Goal: Find specific fact: Find contact information

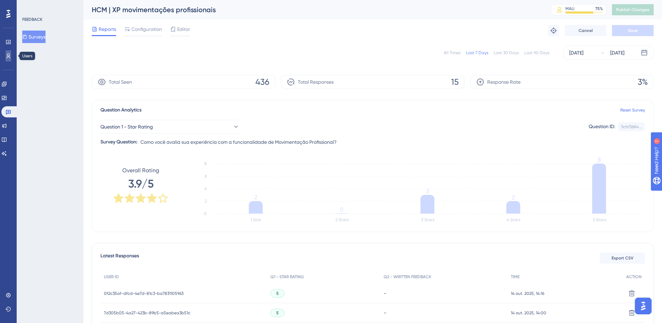
click at [6, 55] on icon at bounding box center [9, 56] width 6 height 6
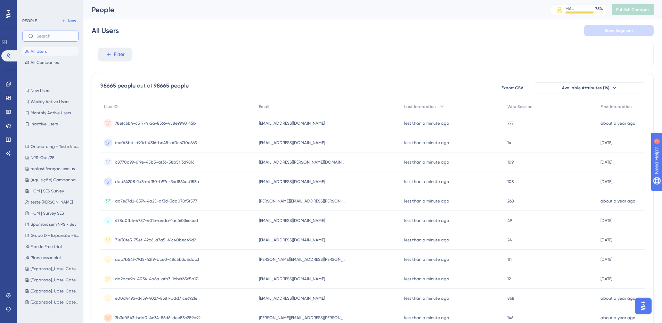
click at [45, 37] on input "text" at bounding box center [54, 36] width 36 height 5
paste input "278952c1-131e-40f9-aff7-f530bed6a27c"
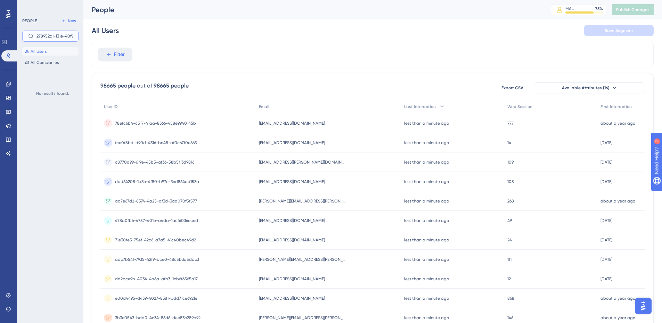
scroll to position [0, 39]
type input "278952c1-131e-40f9-aff7-f530bed6a27c"
click at [183, 64] on div "Filter" at bounding box center [373, 55] width 562 height 26
click at [113, 53] on button "Filter" at bounding box center [115, 55] width 35 height 14
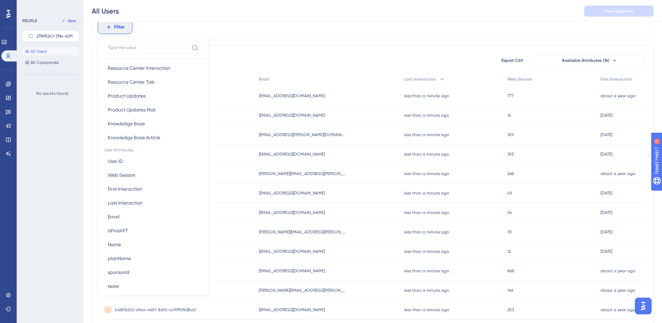
scroll to position [278, 0]
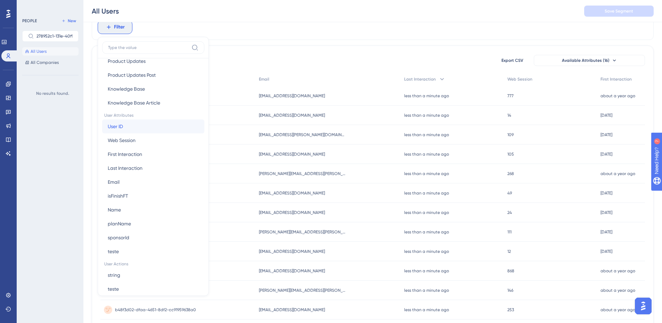
click at [140, 124] on button "User ID User ID" at bounding box center [153, 127] width 102 height 14
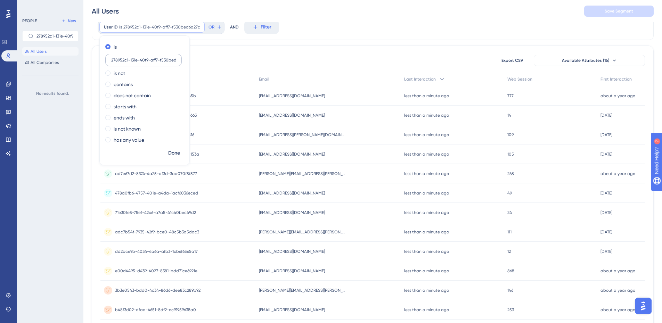
scroll to position [0, 11]
type input "278952c1-131e-40f9-aff7-f530bed6a27c"
click at [172, 153] on span "Done" at bounding box center [174, 153] width 12 height 8
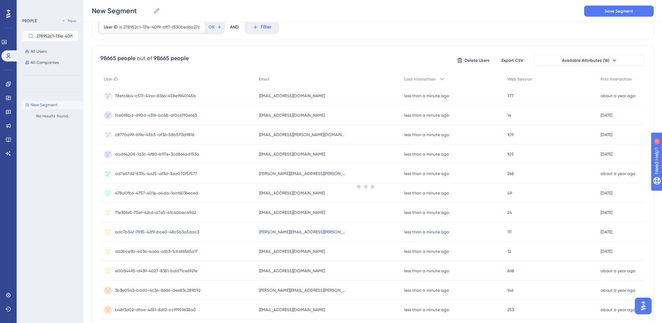
scroll to position [0, 0]
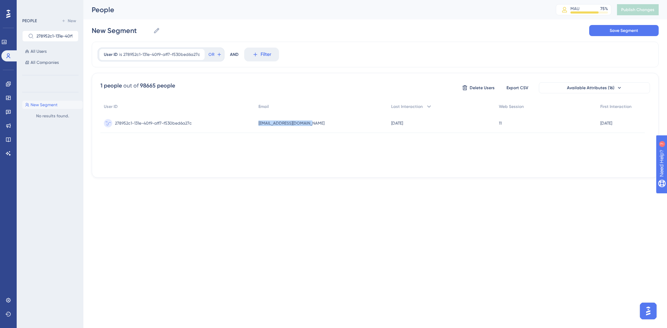
drag, startPoint x: 316, startPoint y: 121, endPoint x: 261, endPoint y: 124, distance: 55.7
click at [261, 124] on div "[EMAIL_ADDRESS][DOMAIN_NAME] [EMAIL_ADDRESS][DOMAIN_NAME]" at bounding box center [321, 123] width 133 height 19
copy span "[EMAIL_ADDRESS][DOMAIN_NAME]"
click at [199, 53] on icon at bounding box center [199, 54] width 4 height 4
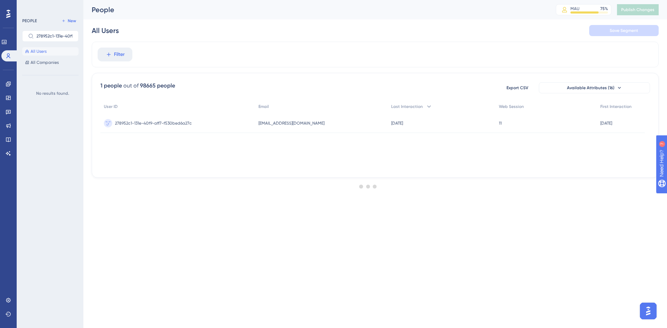
click at [111, 53] on div at bounding box center [369, 186] width 598 height 278
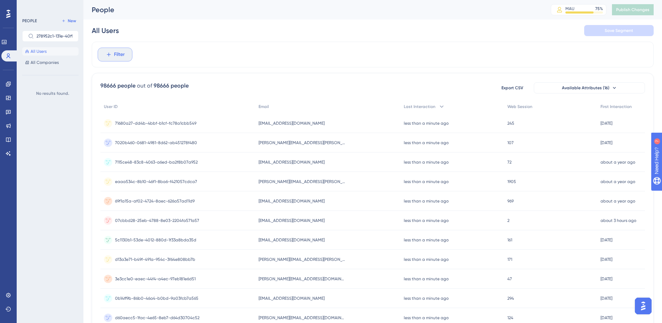
click at [114, 55] on span "Filter" at bounding box center [119, 54] width 11 height 8
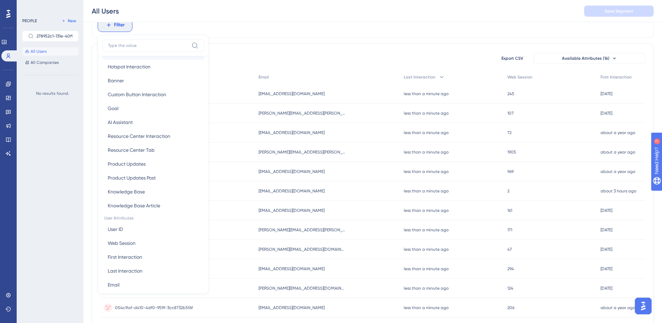
scroll to position [174, 0]
click at [146, 228] on button "User ID User ID" at bounding box center [153, 229] width 102 height 14
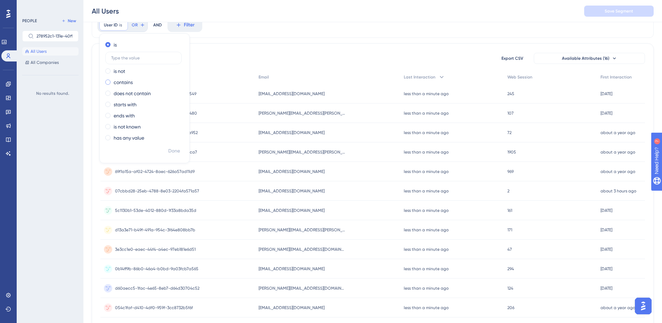
click at [107, 82] on span at bounding box center [107, 82] width 5 height 5
click at [113, 81] on input "radio" at bounding box center [113, 81] width 0 height 0
click at [121, 82] on input "text" at bounding box center [143, 80] width 65 height 5
click at [163, 79] on input "0e0b8ebc-c8df-4985-95ad-58850d27c41d," at bounding box center [143, 80] width 65 height 5
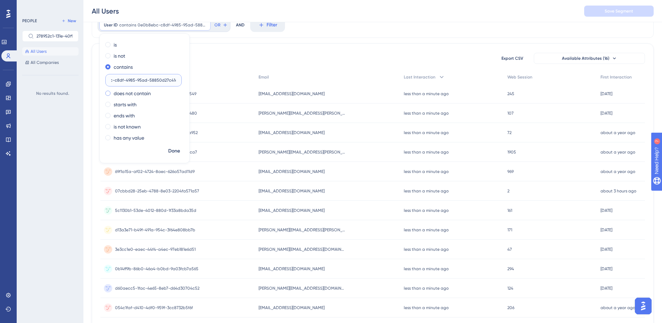
scroll to position [0, 18]
type input "0e0b8ebc-c8df-4985-95ad-58850d27c41d"
click at [108, 137] on span at bounding box center [107, 137] width 5 height 5
click at [113, 136] on input "radio" at bounding box center [113, 136] width 0 height 0
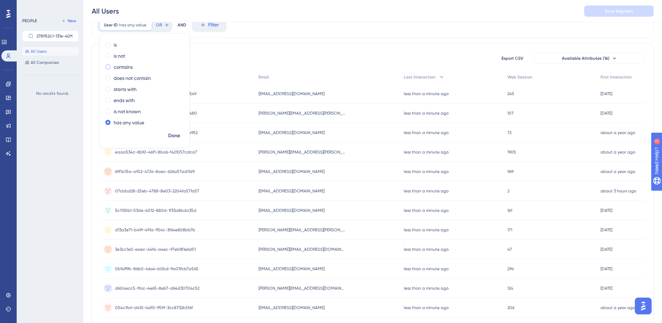
click at [108, 68] on span at bounding box center [107, 66] width 5 height 5
click at [113, 65] on input "radio" at bounding box center [113, 65] width 0 height 0
click at [130, 80] on input "text" at bounding box center [143, 80] width 65 height 5
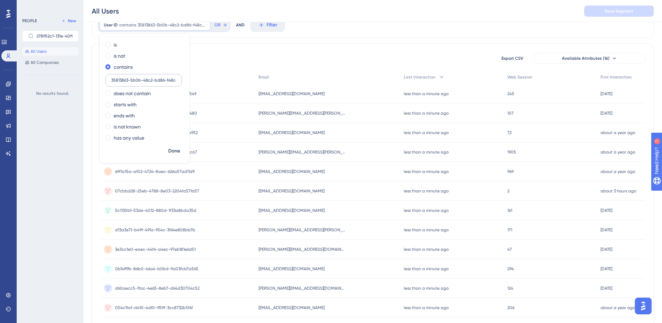
scroll to position [0, 17]
type input "35813863-5b0b-48c2-bd86-f48ccc9e7ab6"
click at [172, 151] on span "Done" at bounding box center [174, 151] width 12 height 8
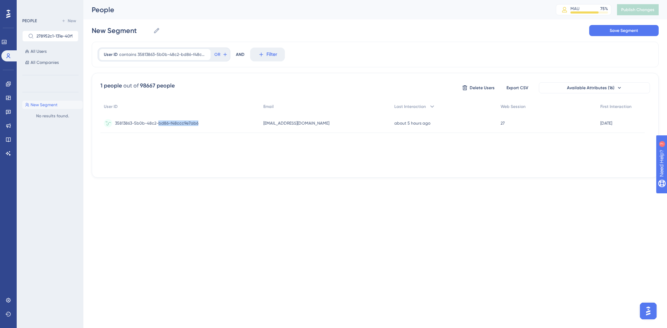
drag, startPoint x: 202, startPoint y: 124, endPoint x: 160, endPoint y: 124, distance: 42.4
click at [159, 125] on div "35813863-5b0b-48c2-bd86-f48ccc9e7ab6 35813863-5b0b-48c2-bd86-f48ccc9e7ab6" at bounding box center [180, 123] width 160 height 19
drag, startPoint x: 311, startPoint y: 123, endPoint x: 262, endPoint y: 125, distance: 49.4
click at [0, 0] on div "35813863-5b0b-48c2-bd86-f48ccc9e7ab6 35813863-5b0b-48c2-bd86-f48ccc9e7ab6 [EMAI…" at bounding box center [0, 0] width 0 height 0
copy div "35813863-5b0b-48c2-bd86-f48ccc9e7ab6 [EMAIL_ADDRESS][DOMAIN_NAME]"
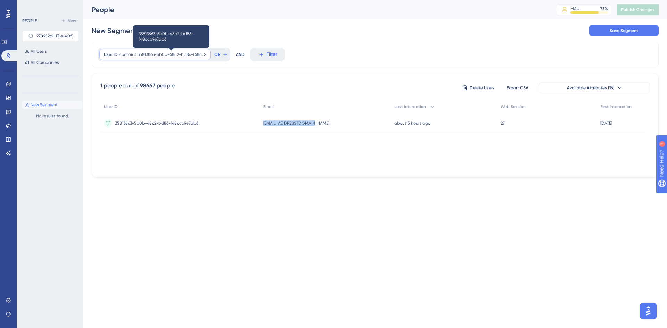
click at [197, 53] on span "35813863-5b0b-48c2-bd86-f48ccc9e7ab6" at bounding box center [172, 55] width 68 height 6
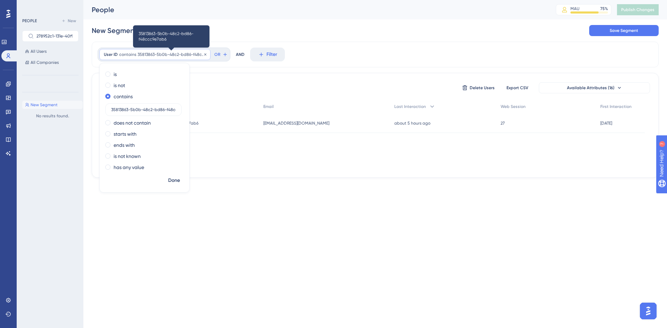
scroll to position [0, 17]
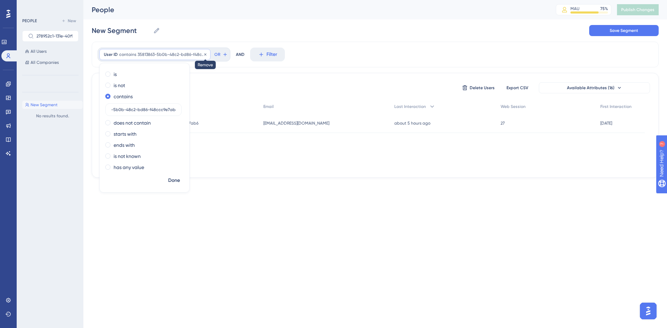
click at [205, 54] on icon at bounding box center [205, 54] width 2 height 2
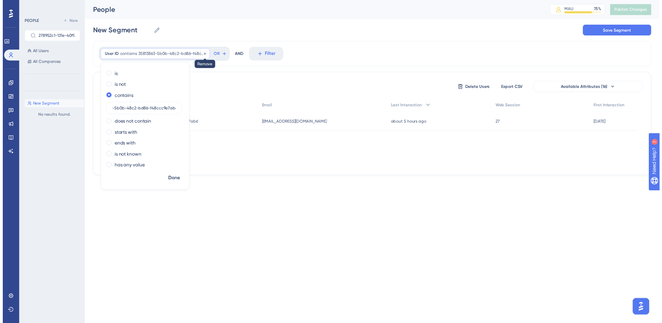
scroll to position [0, 0]
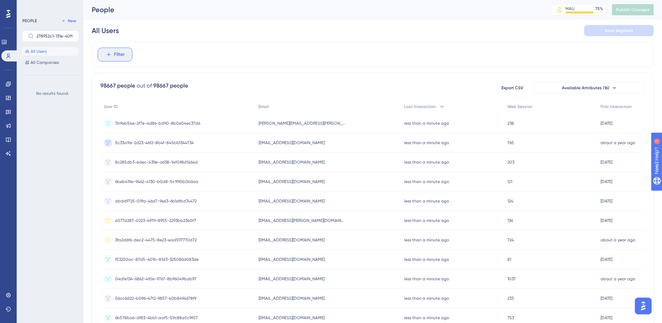
click at [119, 55] on span "Filter" at bounding box center [119, 54] width 11 height 8
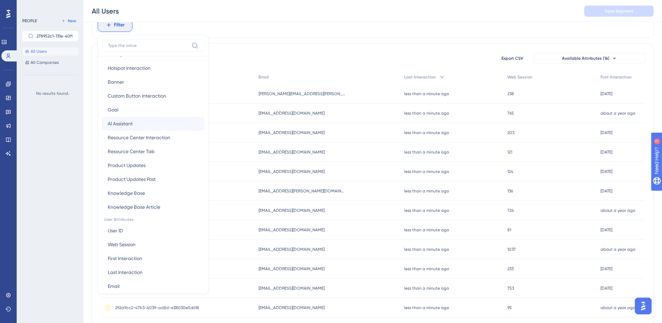
scroll to position [209, 0]
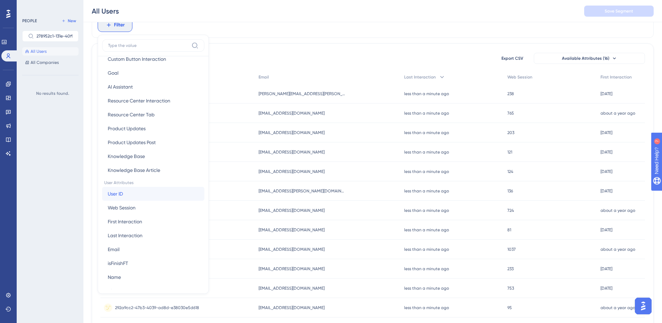
click at [133, 193] on button "User ID User ID" at bounding box center [153, 194] width 102 height 14
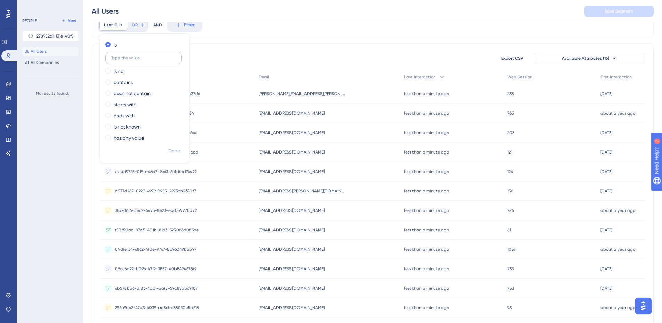
click at [132, 58] on input "text" at bounding box center [143, 58] width 65 height 5
type input "0e0b8ebc-c8df-4985-95ad-58850d27c41d"
click at [174, 153] on span "Done" at bounding box center [174, 151] width 12 height 8
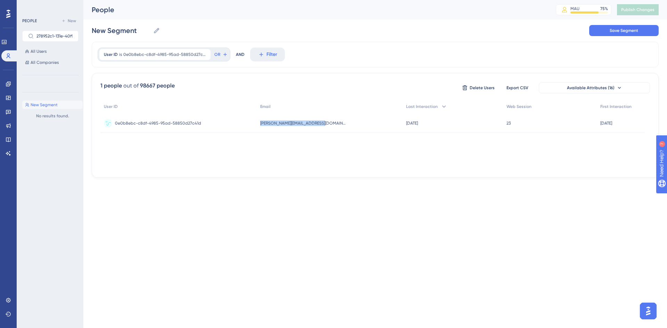
drag, startPoint x: 332, startPoint y: 124, endPoint x: 266, endPoint y: 125, distance: 65.7
click at [266, 125] on div "[PERSON_NAME][EMAIL_ADDRESS][DOMAIN_NAME] [PERSON_NAME][EMAIL_ADDRESS][DOMAIN_N…" at bounding box center [330, 123] width 146 height 19
copy span "[PERSON_NAME][EMAIL_ADDRESS][DOMAIN_NAME]"
click at [204, 54] on icon at bounding box center [205, 54] width 2 height 2
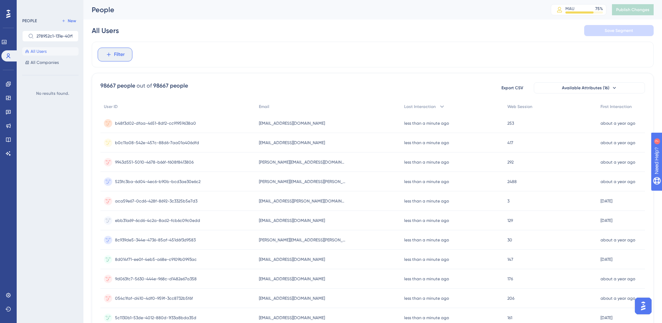
click at [114, 56] on span "Filter" at bounding box center [119, 54] width 11 height 8
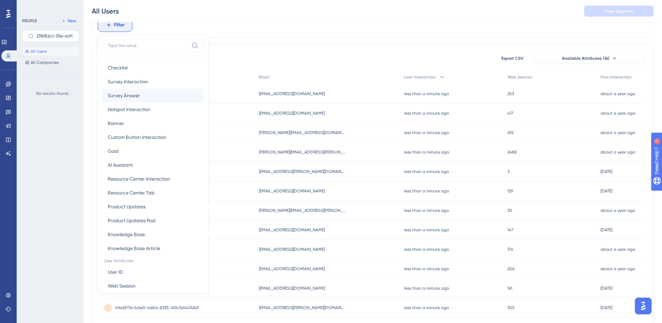
scroll to position [139, 0]
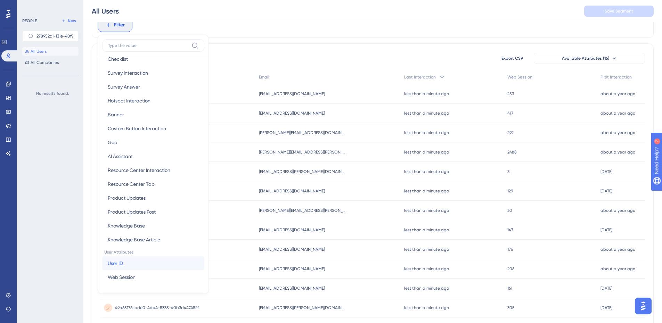
click at [128, 263] on button "User ID User ID" at bounding box center [153, 263] width 102 height 14
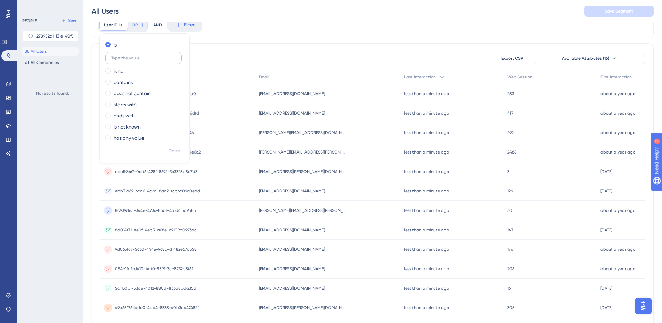
click at [138, 58] on input "text" at bounding box center [143, 58] width 65 height 5
type input "1e344420-7575-411e-b7fe-dc7d7f3a4495"
click at [178, 148] on span "Done" at bounding box center [174, 151] width 12 height 8
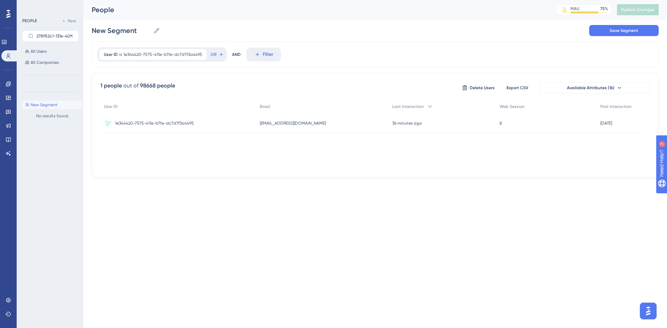
drag, startPoint x: 334, startPoint y: 123, endPoint x: 258, endPoint y: 127, distance: 76.2
click at [258, 127] on div "[EMAIL_ADDRESS][DOMAIN_NAME] [DOMAIN_NAME][EMAIL_ADDRESS][DOMAIN_NAME]" at bounding box center [322, 123] width 132 height 19
copy span "[EMAIL_ADDRESS][DOMAIN_NAME]"
click at [201, 54] on icon at bounding box center [202, 54] width 2 height 2
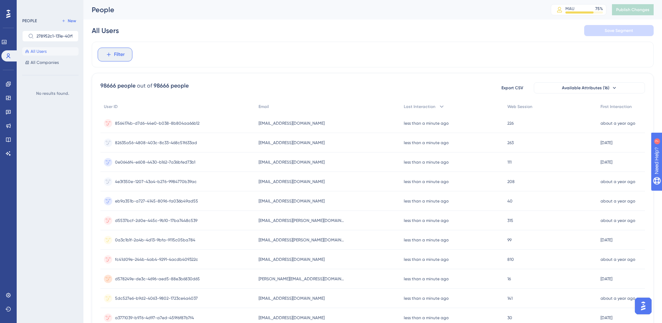
click at [114, 56] on span "Filter" at bounding box center [119, 54] width 11 height 8
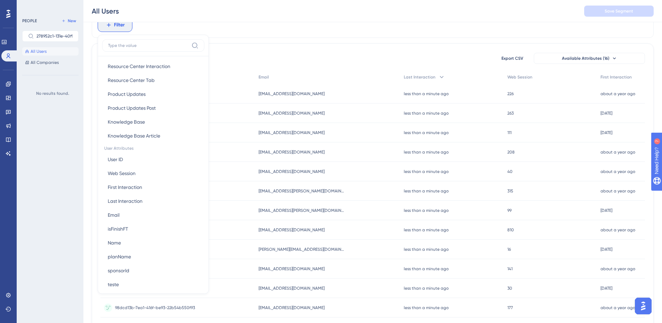
scroll to position [243, 0]
click at [122, 158] on span "User ID" at bounding box center [115, 159] width 15 height 8
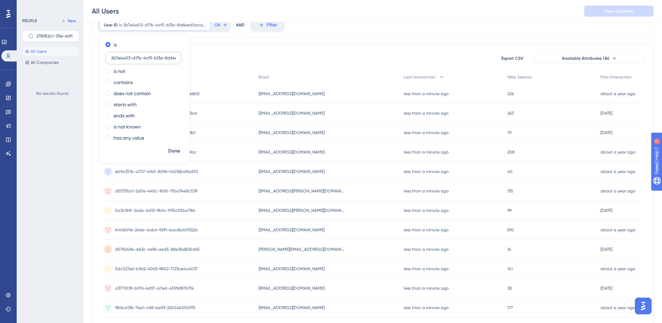
scroll to position [0, 18]
type input "2b7e4a03-d17b-4cf5-b13a-8d64ed0acad8"
click at [175, 149] on span "Done" at bounding box center [174, 151] width 12 height 8
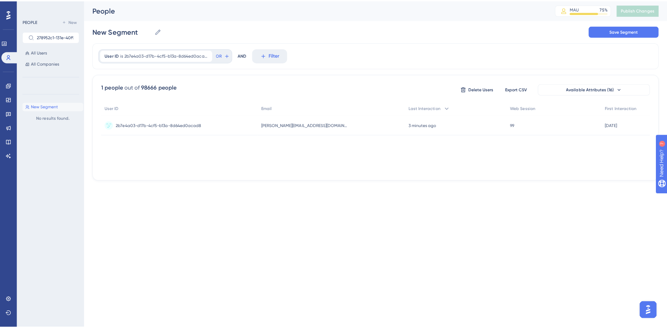
scroll to position [0, 0]
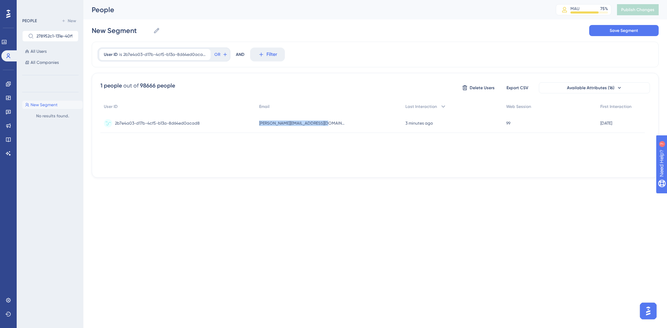
drag, startPoint x: 338, startPoint y: 122, endPoint x: 262, endPoint y: 132, distance: 76.7
click at [262, 132] on div "[PERSON_NAME][EMAIL_ADDRESS][DOMAIN_NAME] [DOMAIN_NAME][EMAIL_ADDRESS][DOMAIN_N…" at bounding box center [329, 123] width 146 height 19
copy span "[PERSON_NAME][EMAIL_ADDRESS][DOMAIN_NAME]"
